Goal: Information Seeking & Learning: Learn about a topic

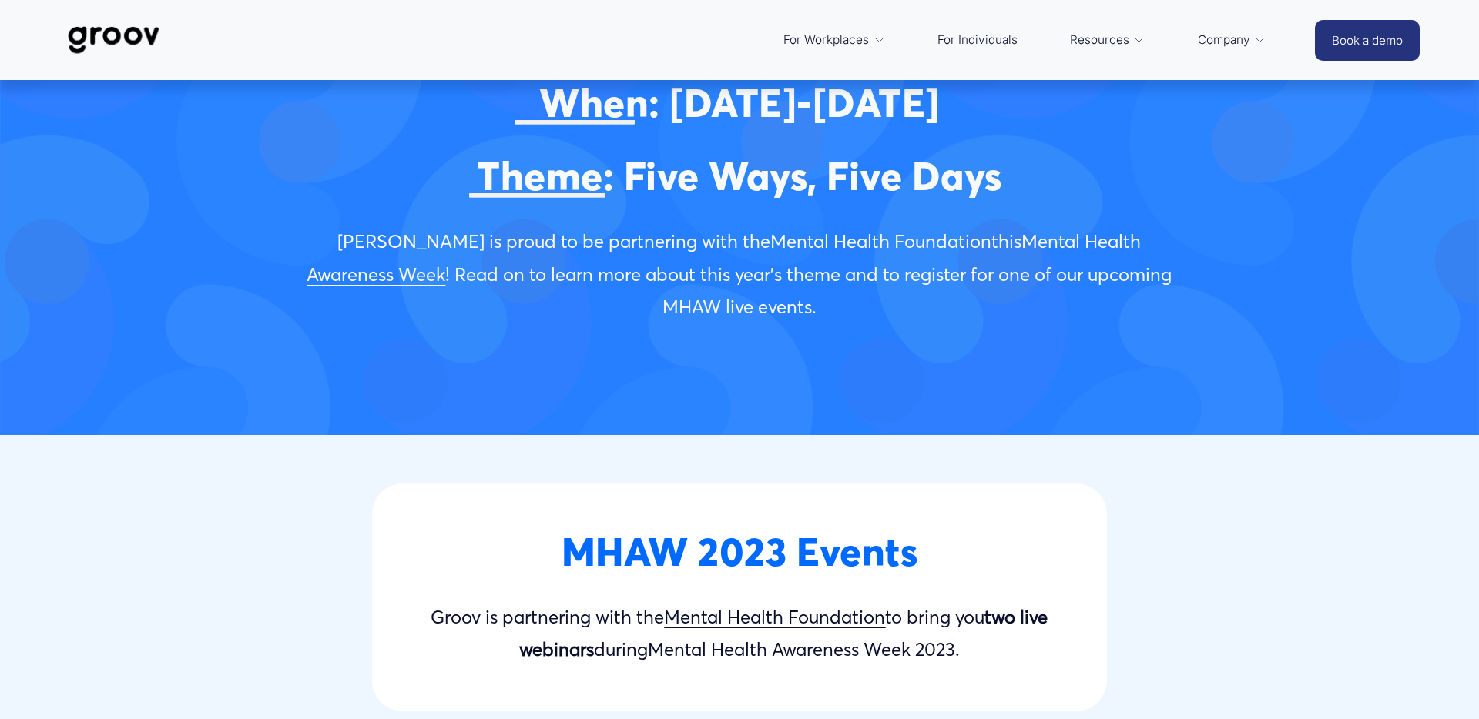
scroll to position [270, 0]
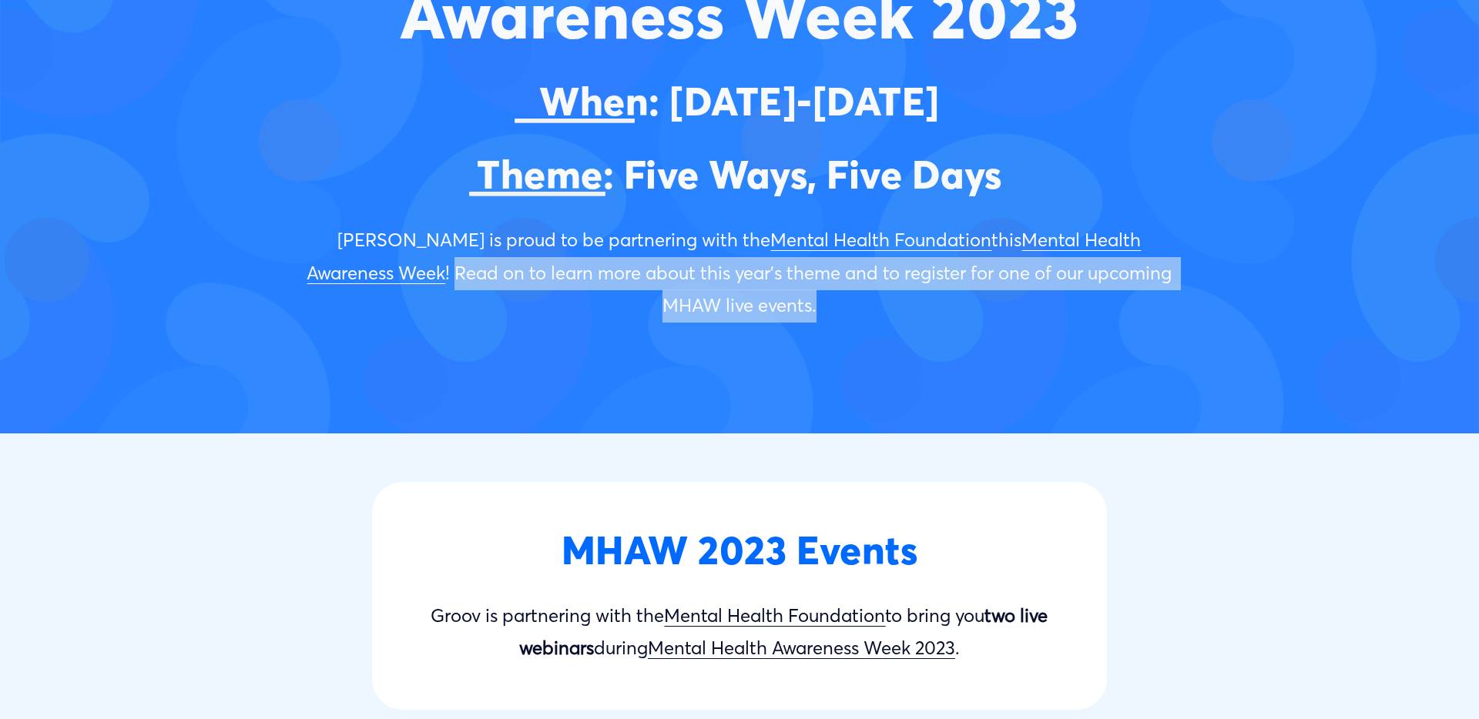
drag, startPoint x: 297, startPoint y: 274, endPoint x: 1135, endPoint y: 304, distance: 837.8
click at [1186, 268] on div "Groov is proud to be partnering with the Mental Health Foundation this Mental H…" at bounding box center [739, 274] width 919 height 126
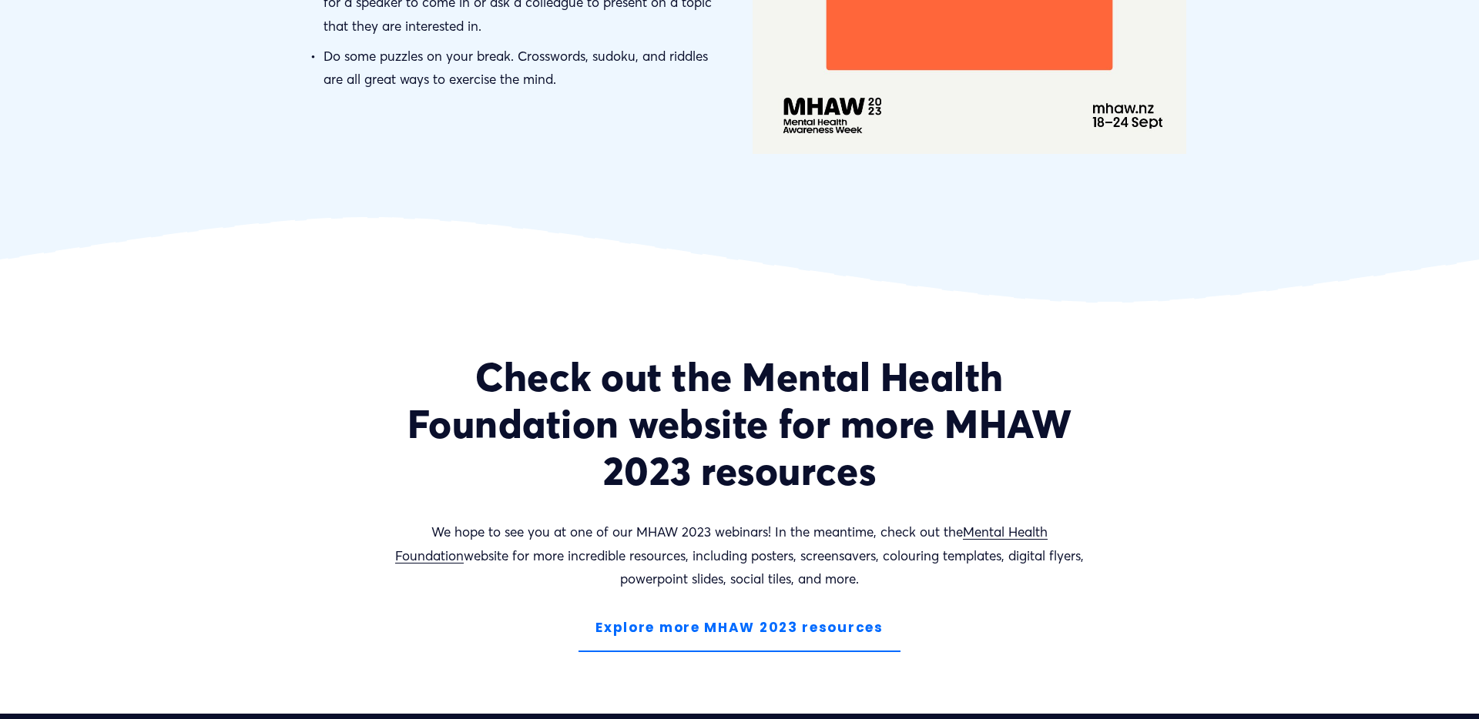
scroll to position [5680, 0]
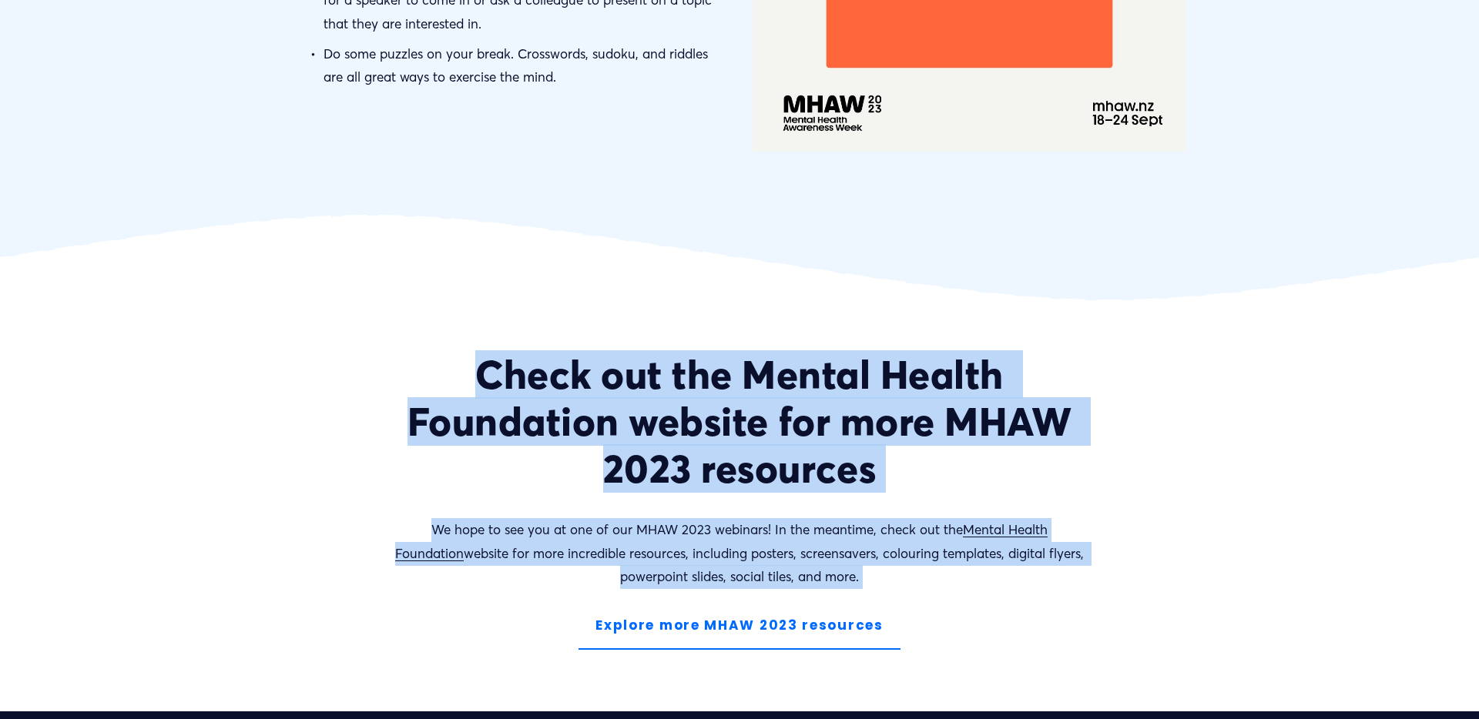
drag, startPoint x: 482, startPoint y: 328, endPoint x: 1012, endPoint y: 565, distance: 580.3
click at [1012, 565] on div "Check out the Mental Health Foundation website for more MHAW 2023 resources We …" at bounding box center [739, 507] width 1103 height 312
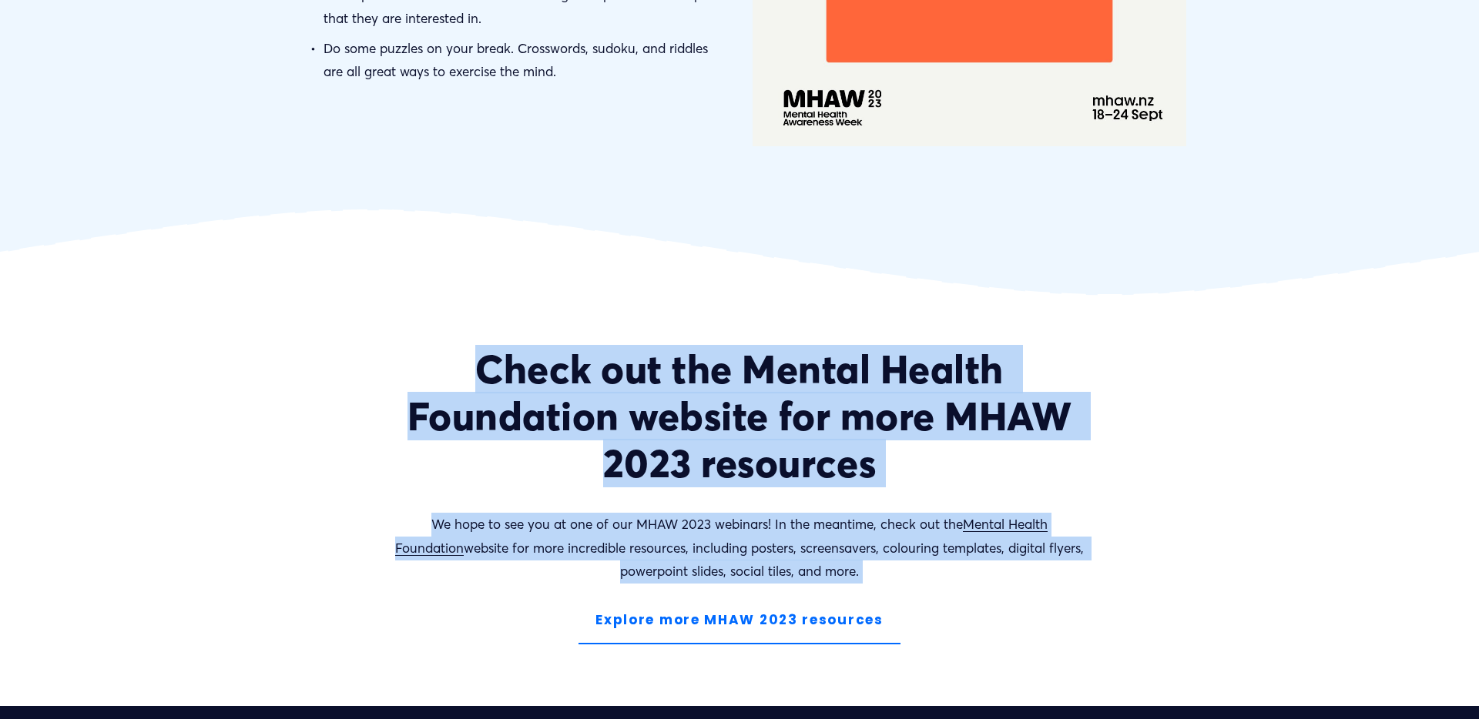
scroll to position [5686, 0]
copy div "Check out the Mental Health Foundation website for more MHAW 2023 resources We …"
click at [750, 597] on link "Explore more MHAW 2023 resources" at bounding box center [739, 621] width 322 height 48
drag, startPoint x: 939, startPoint y: 585, endPoint x: 595, endPoint y: 586, distance: 344.3
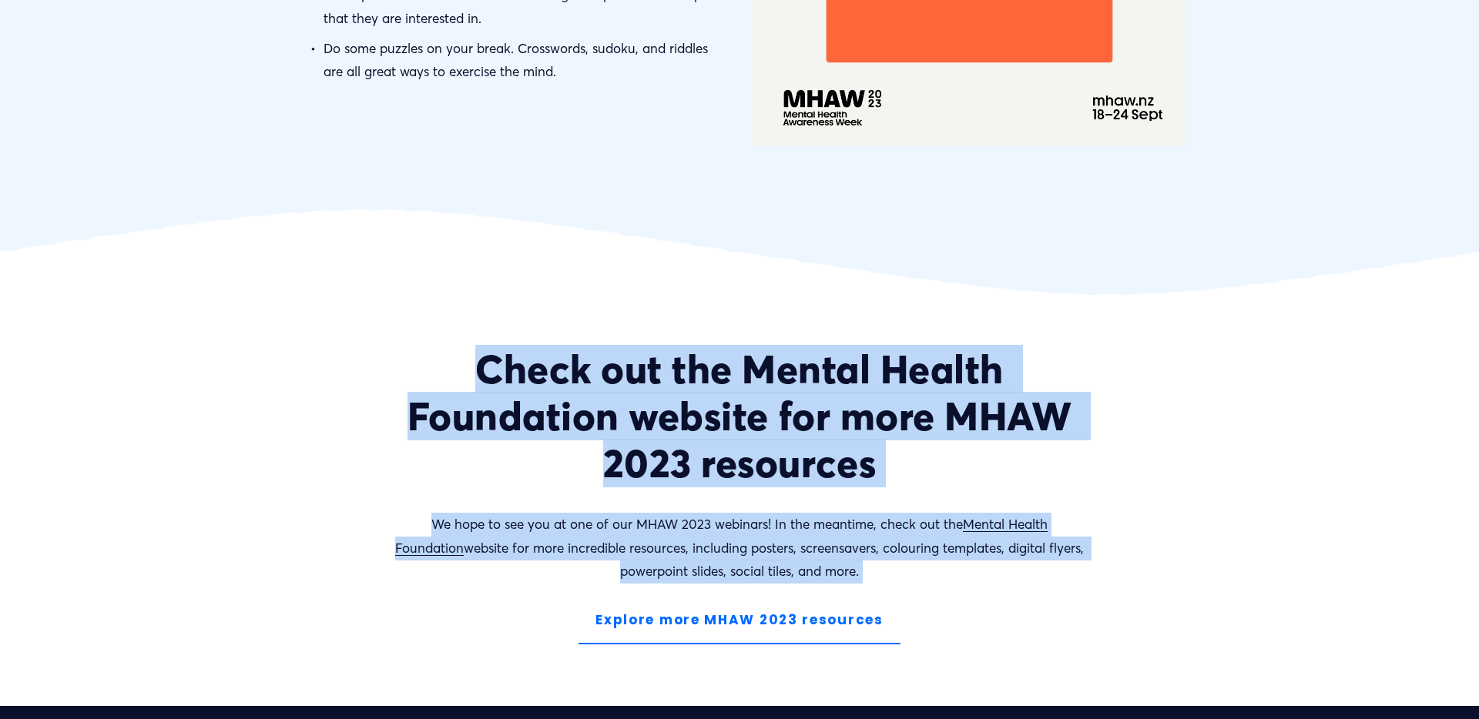
click at [595, 597] on div "Explore more MHAW 2023 resources" at bounding box center [739, 621] width 1077 height 48
copy link "Explore more MHAW 2023 resources"
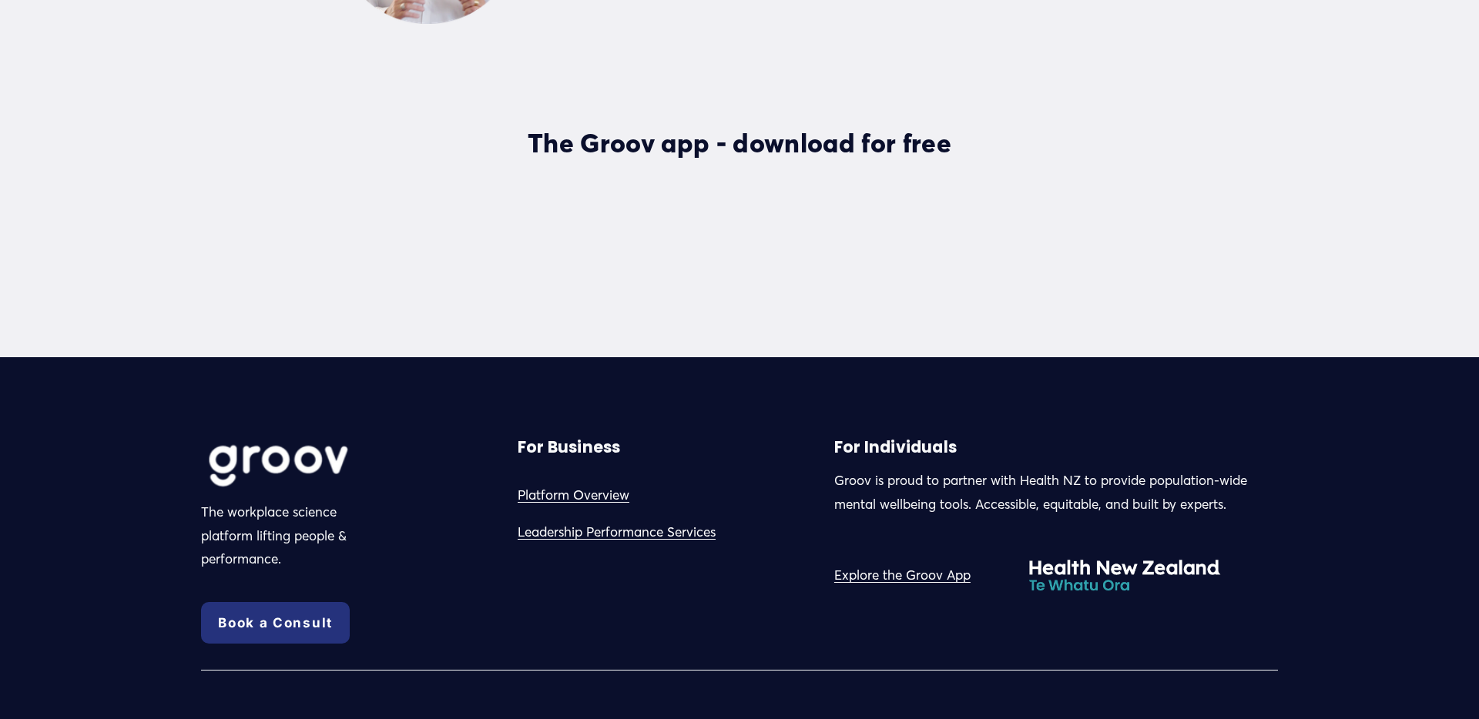
scroll to position [4230, 0]
